Goal: Information Seeking & Learning: Learn about a topic

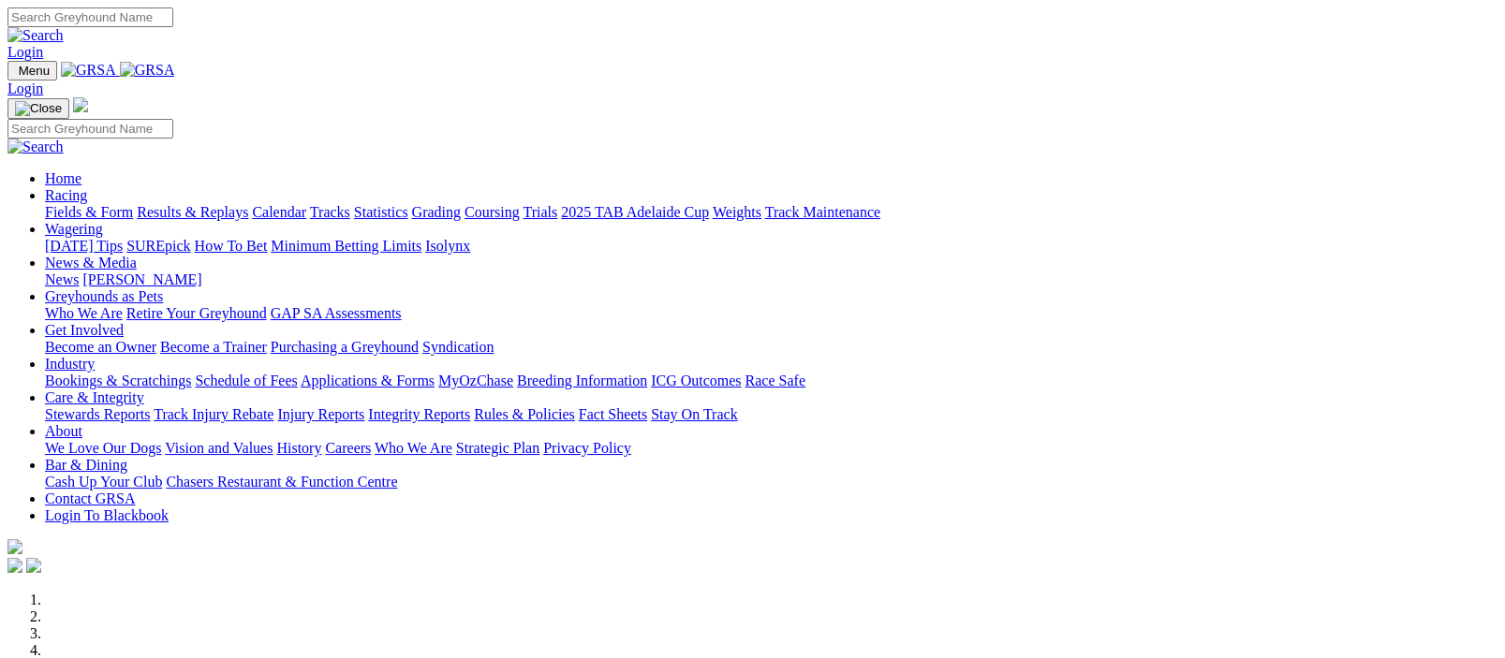
click at [175, 70] on img at bounding box center [147, 70] width 55 height 17
click at [175, 72] on img at bounding box center [147, 70] width 55 height 17
click at [175, 71] on img at bounding box center [147, 70] width 55 height 17
click at [87, 187] on link "Racing" at bounding box center [66, 195] width 42 height 16
click at [175, 72] on img at bounding box center [147, 70] width 55 height 17
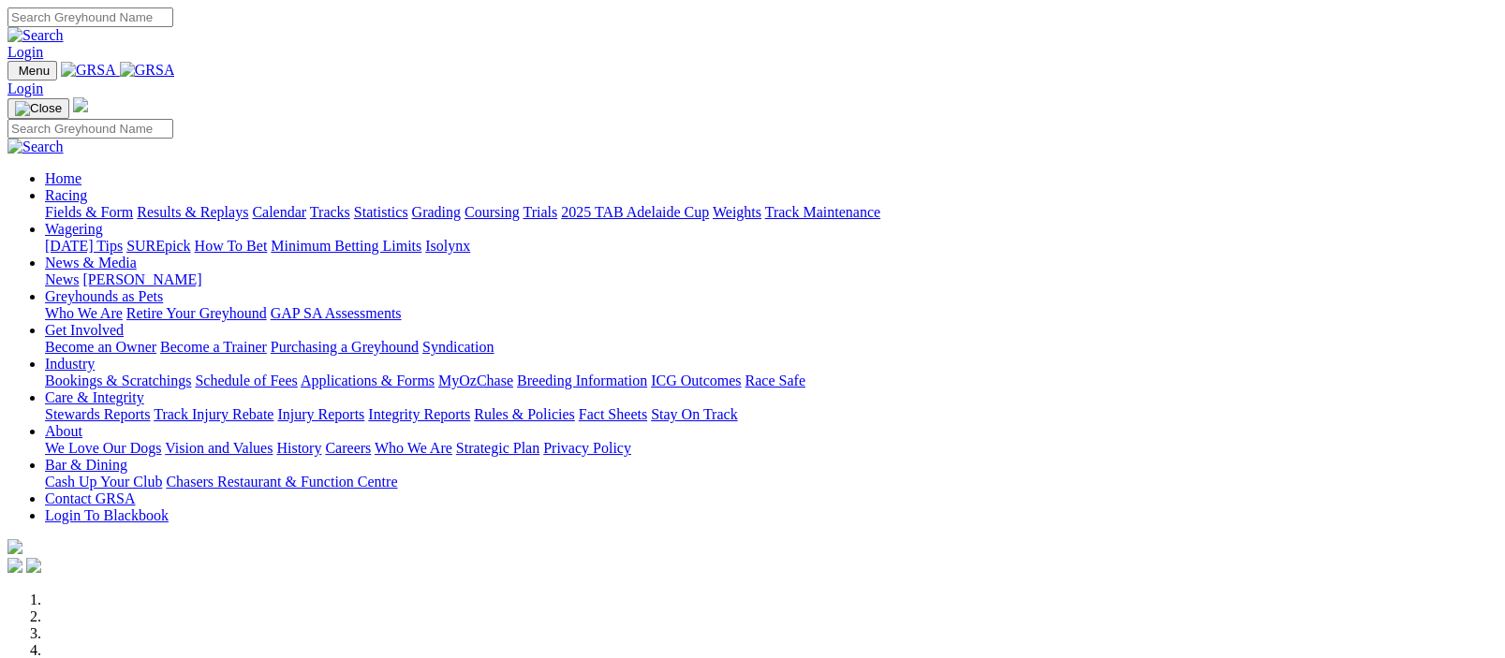
click at [87, 187] on link "Racing" at bounding box center [66, 195] width 42 height 16
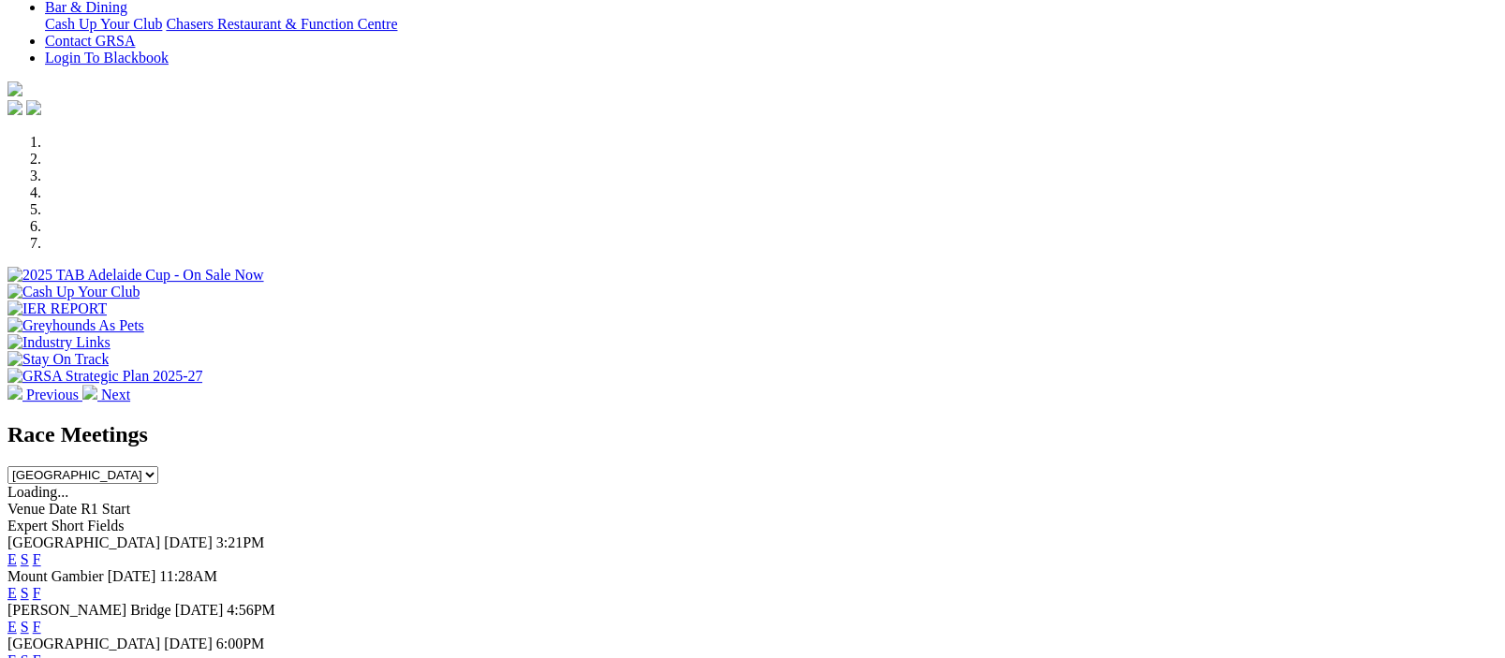
click at [41, 552] on link "F" at bounding box center [37, 560] width 8 height 16
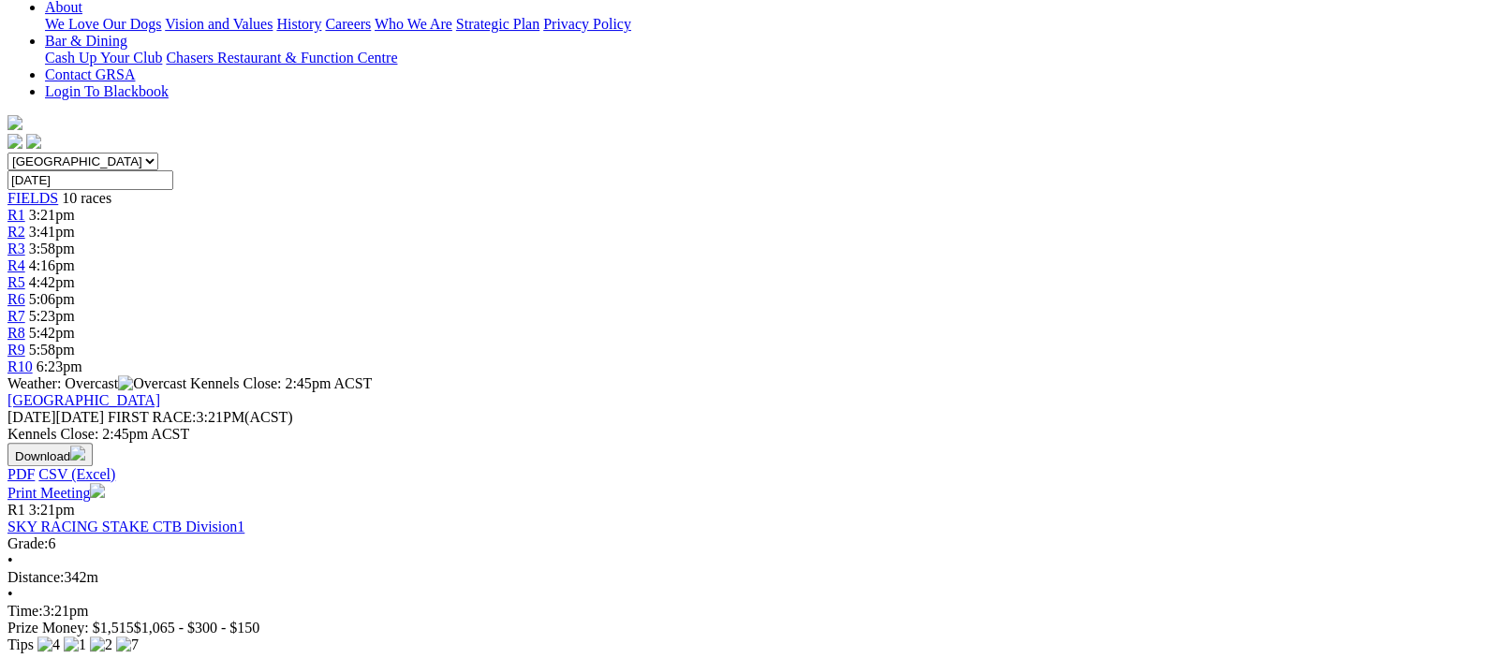
scroll to position [915, 0]
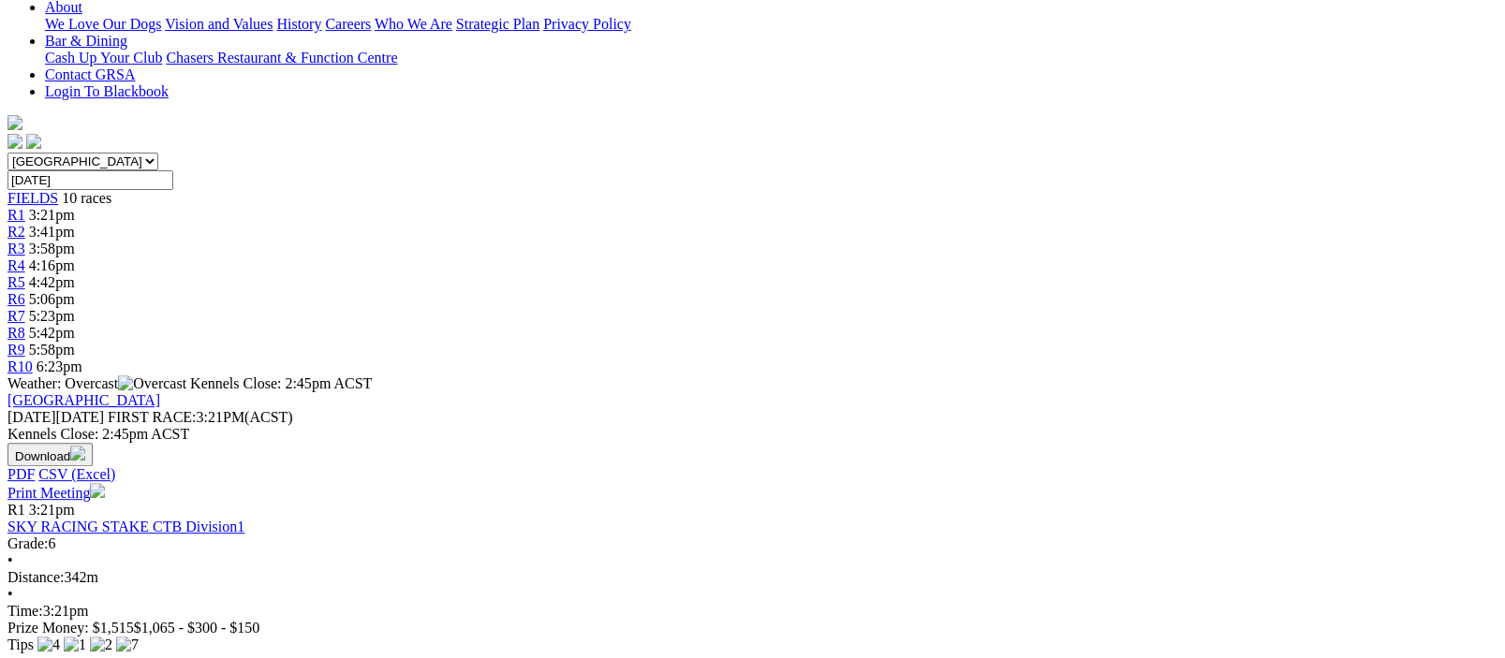
scroll to position [915, 0]
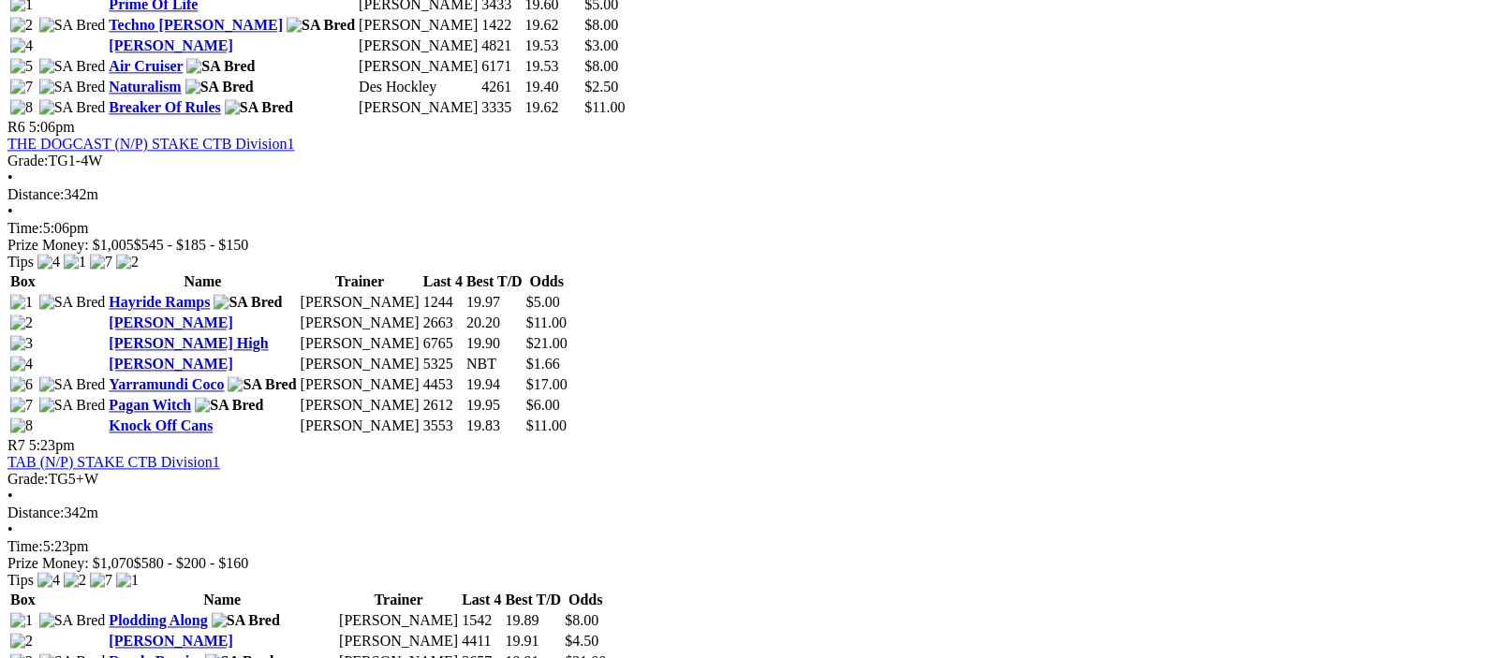
scroll to position [1831, 0]
